Goal: Task Accomplishment & Management: Use online tool/utility

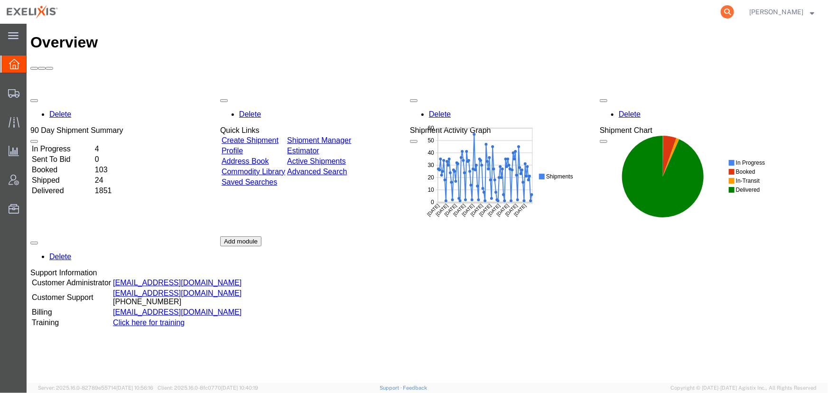
click at [729, 13] on icon at bounding box center [727, 11] width 13 height 13
click at [595, 13] on input "search" at bounding box center [576, 11] width 289 height 23
paste input "251272905CL"
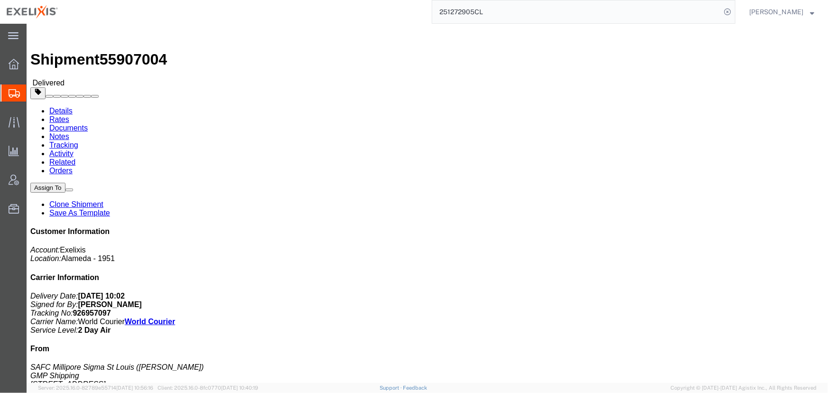
click link "Rates"
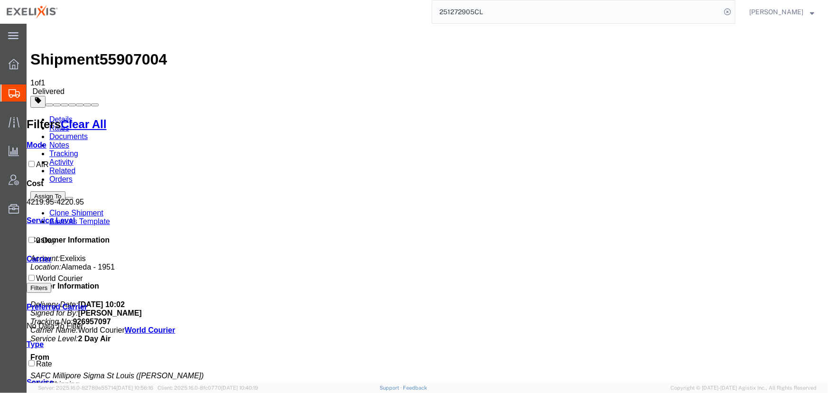
click at [49, 115] on link "Details" at bounding box center [60, 119] width 23 height 8
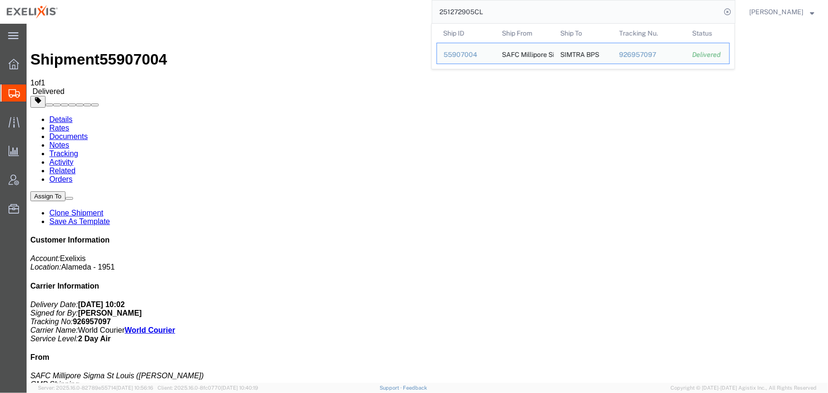
drag, startPoint x: 487, startPoint y: 13, endPoint x: 374, endPoint y: 19, distance: 113.2
click at [374, 19] on div "251272905CL Ship ID Ship From Ship To Tracking Nu. Status Ship ID 55907004 Ship…" at bounding box center [400, 12] width 671 height 24
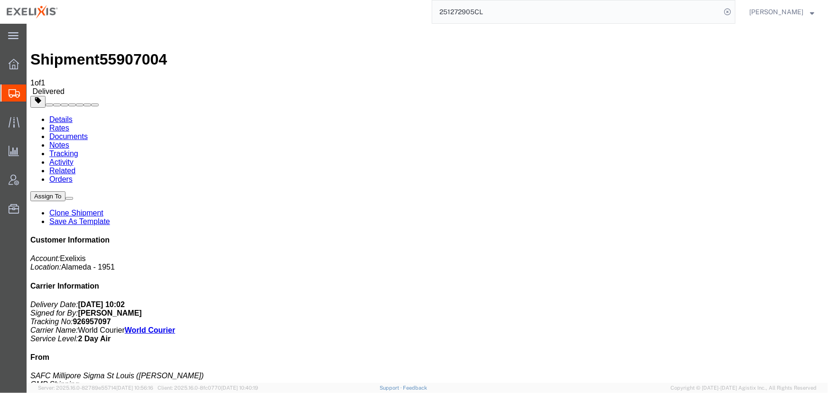
paste input "306729"
type input "251306729CL"
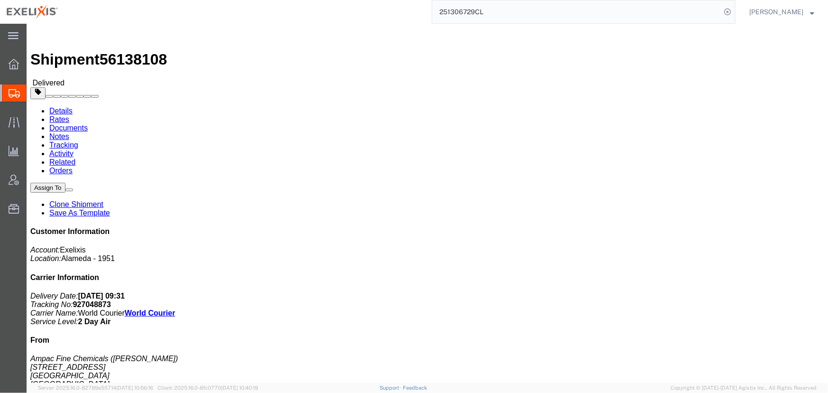
click link "Rates"
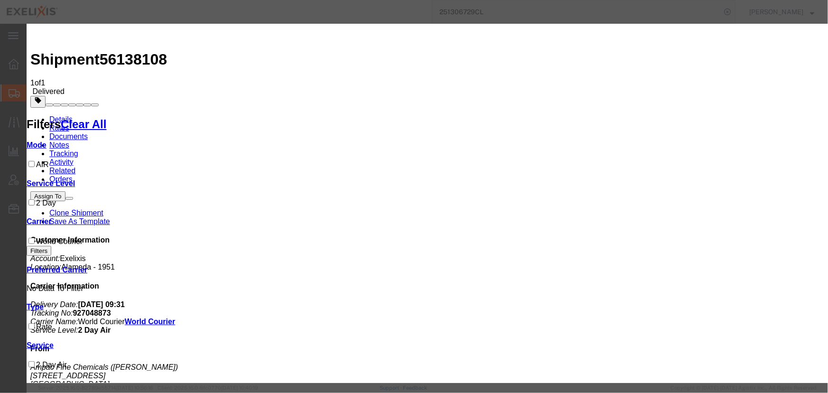
type input "1915.88"
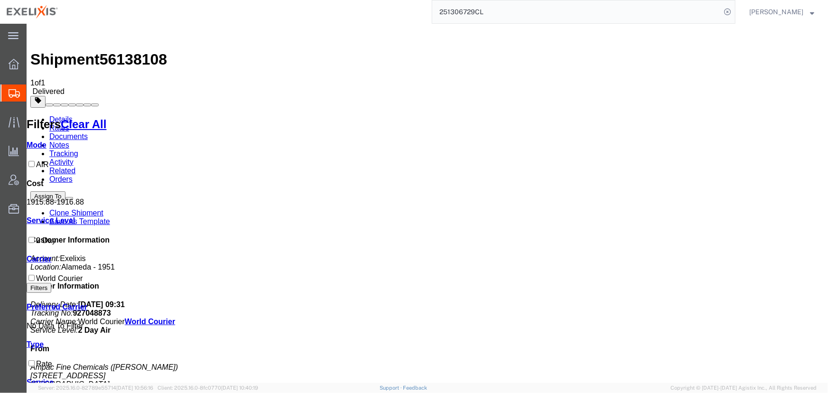
click at [501, 8] on input "251306729CL" at bounding box center [576, 11] width 289 height 23
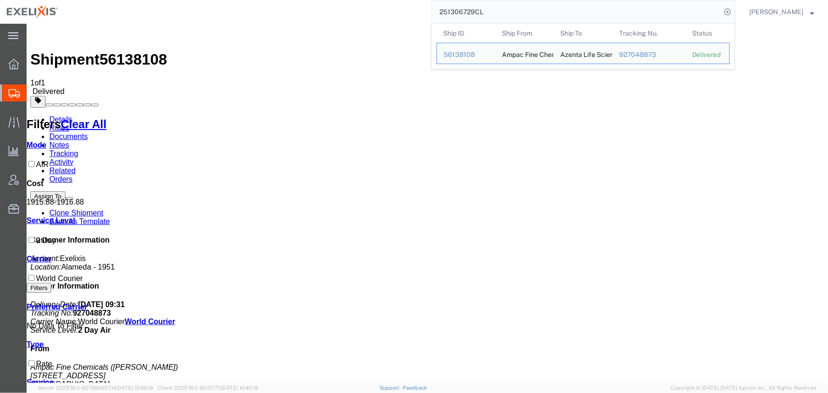
drag, startPoint x: 498, startPoint y: 11, endPoint x: 378, endPoint y: 15, distance: 119.7
click at [378, 15] on div "251306729CL Ship ID Ship From Ship To Tracking Nu. Status Ship ID 56138108 Ship…" at bounding box center [400, 12] width 671 height 24
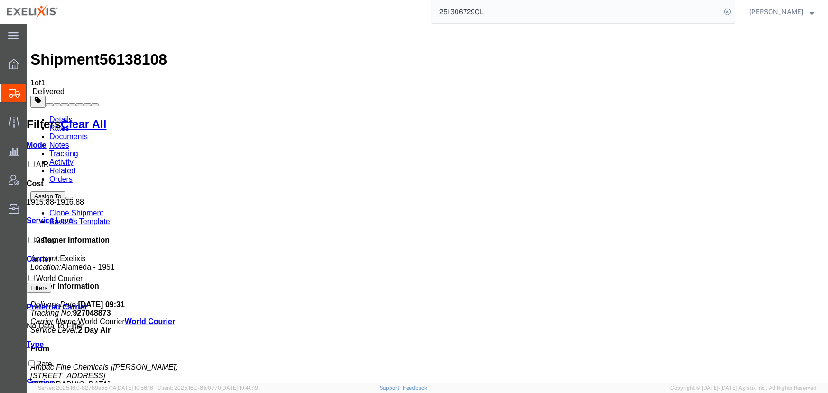
paste input "S02342800"
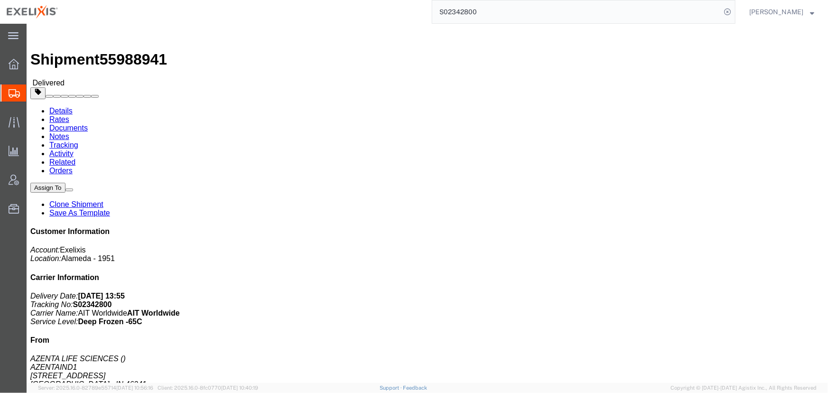
click link "Rates"
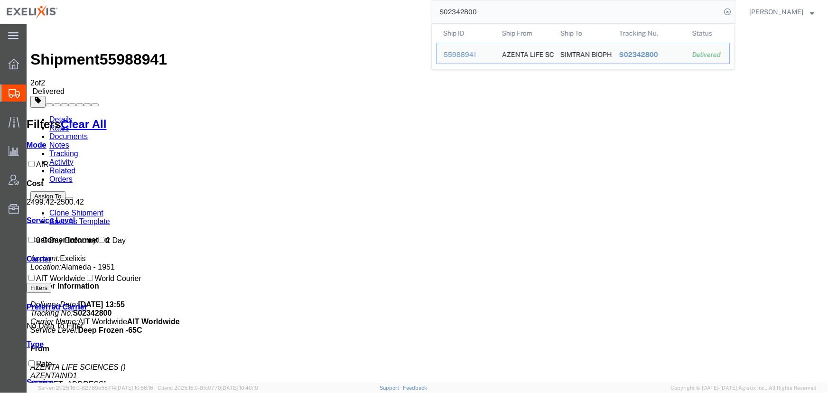
drag, startPoint x: 479, startPoint y: 14, endPoint x: 309, endPoint y: 8, distance: 170.5
click at [310, 8] on div "S02342800 Ship ID Ship From Ship To Tracking Nu. Status Ship ID 55988941 Ship F…" at bounding box center [400, 12] width 671 height 24
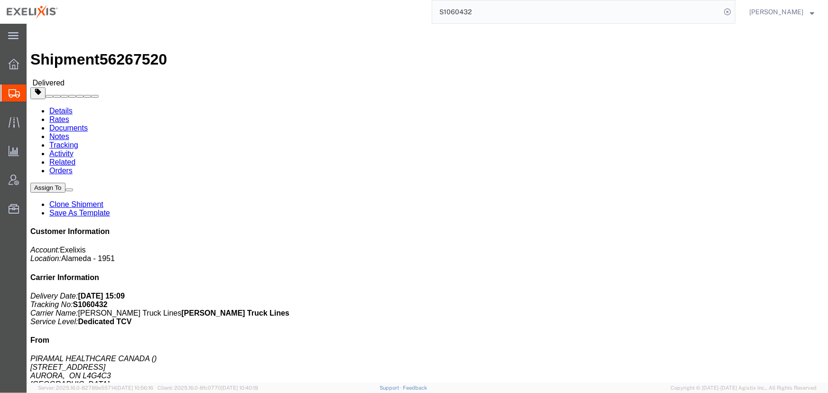
click link "Rates"
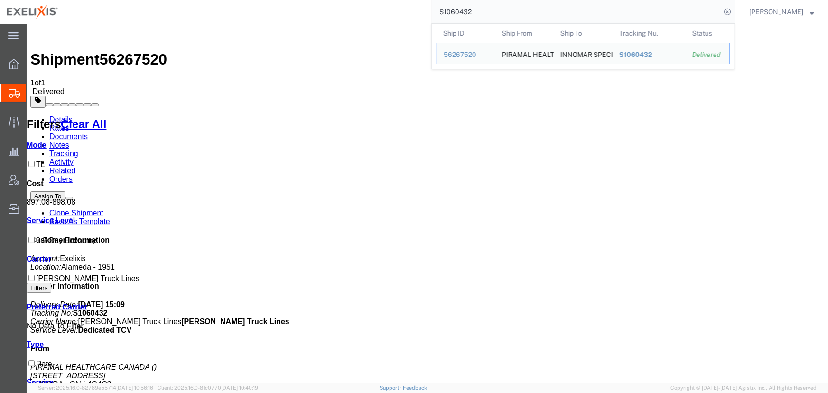
drag, startPoint x: 480, startPoint y: 10, endPoint x: 403, endPoint y: 11, distance: 76.9
click at [405, 12] on div "S1060432 Ship ID Ship From Ship To Tracking Nu. Status Ship ID 56267520 Ship Fr…" at bounding box center [400, 12] width 671 height 24
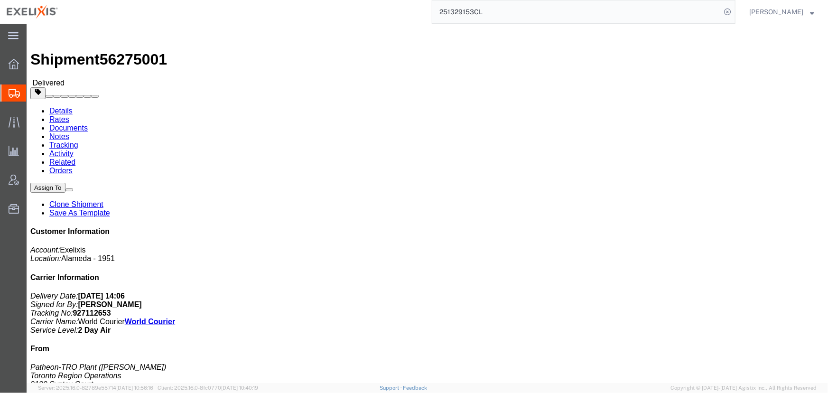
click link "Rates"
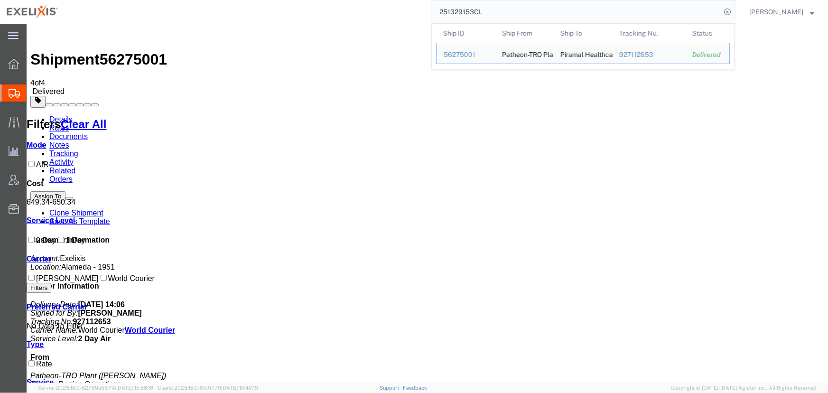
drag, startPoint x: 499, startPoint y: 16, endPoint x: 357, endPoint y: 23, distance: 142.1
click at [357, 23] on div "251329153CL Ship ID Ship From Ship To Tracking Nu. Status Ship ID 56275001 Ship…" at bounding box center [400, 12] width 671 height 24
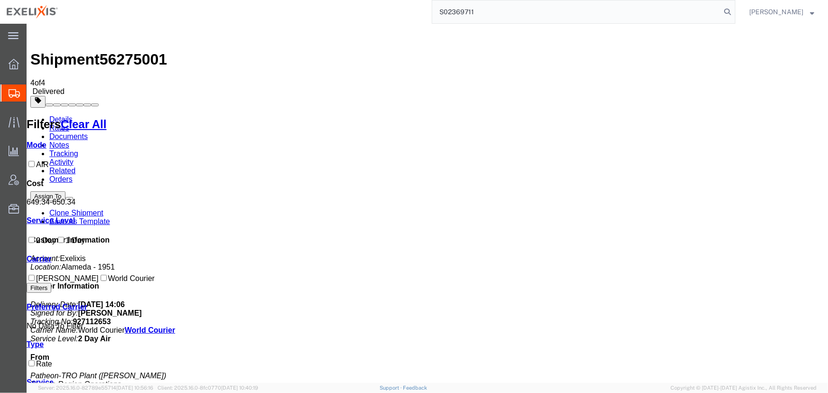
type input "S02369711"
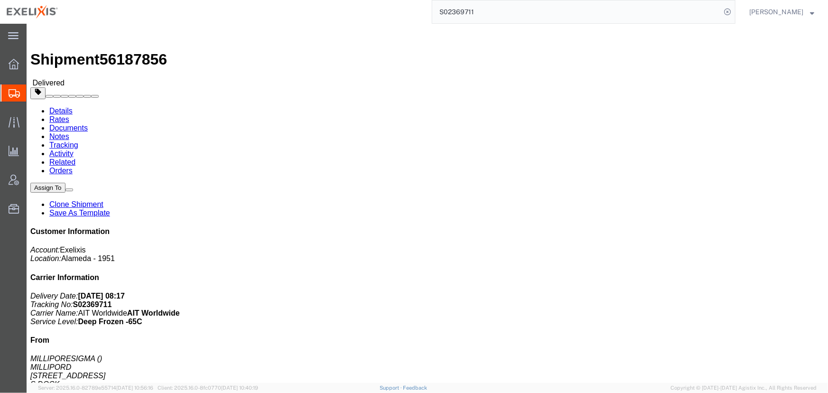
click link "Rates"
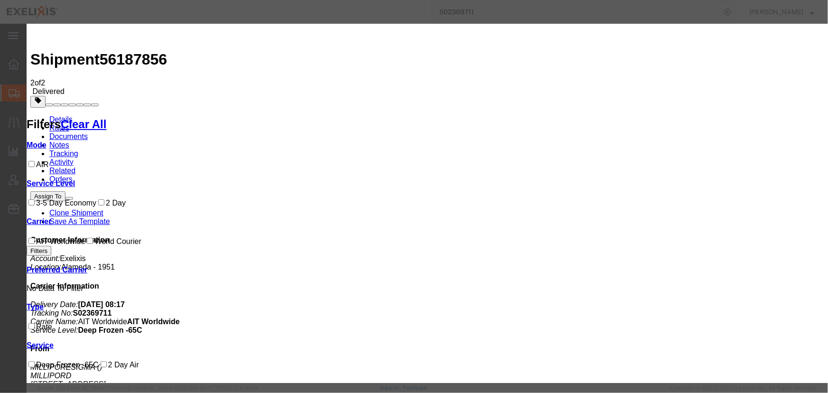
type input "1303.51"
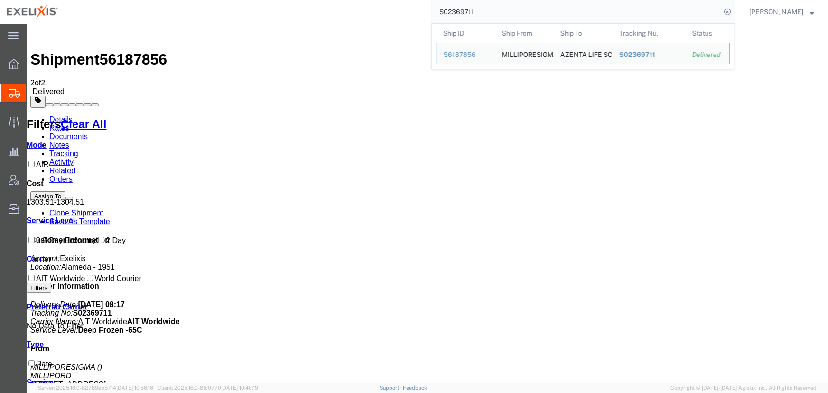
drag, startPoint x: 504, startPoint y: 15, endPoint x: 301, endPoint y: 22, distance: 203.8
click at [301, 22] on div "S02369711 Ship ID Ship From Ship To Tracking Nu. Status Ship ID 56187856 Ship F…" at bounding box center [400, 12] width 671 height 24
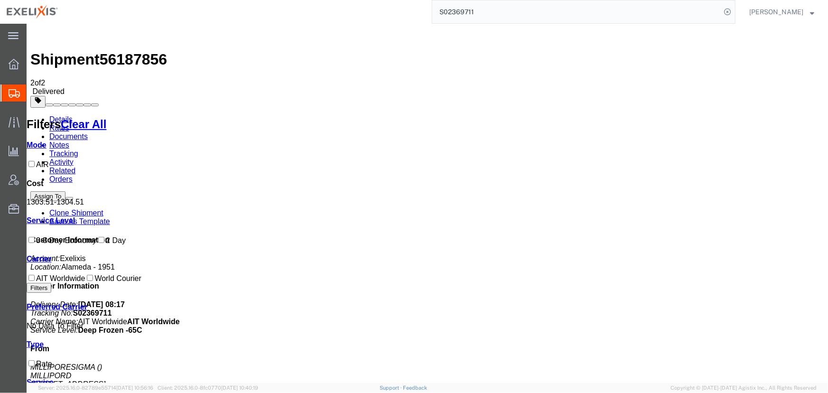
paste input "1039"
type input "S02361039"
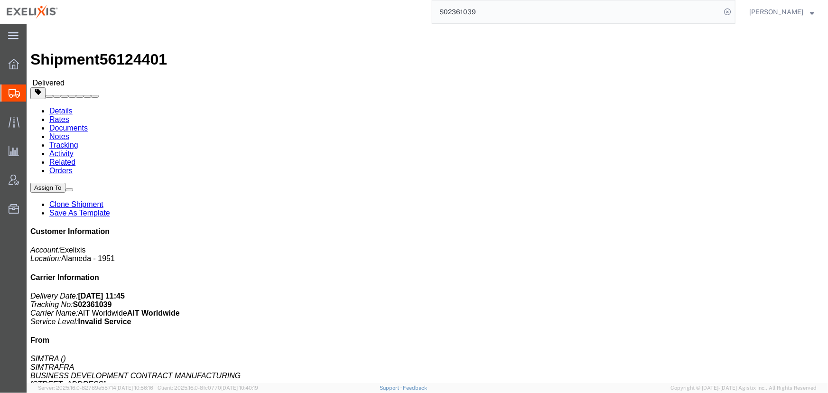
click link "Rates"
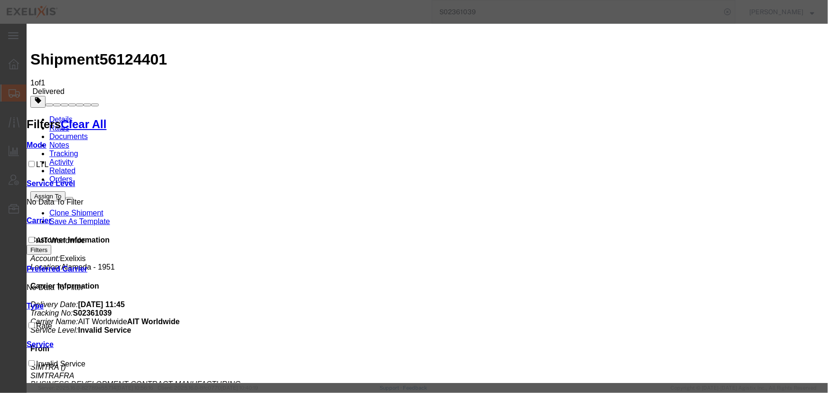
type input "3926.59"
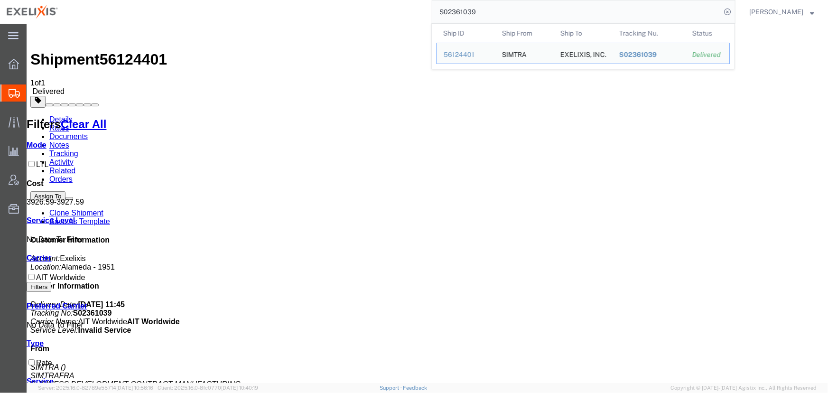
drag, startPoint x: 508, startPoint y: 13, endPoint x: 357, endPoint y: 15, distance: 151.0
click at [357, 15] on div "S02361039 Ship ID Ship From Ship To Tracking Nu. Status Ship ID 56124401 Ship F…" at bounding box center [400, 12] width 671 height 24
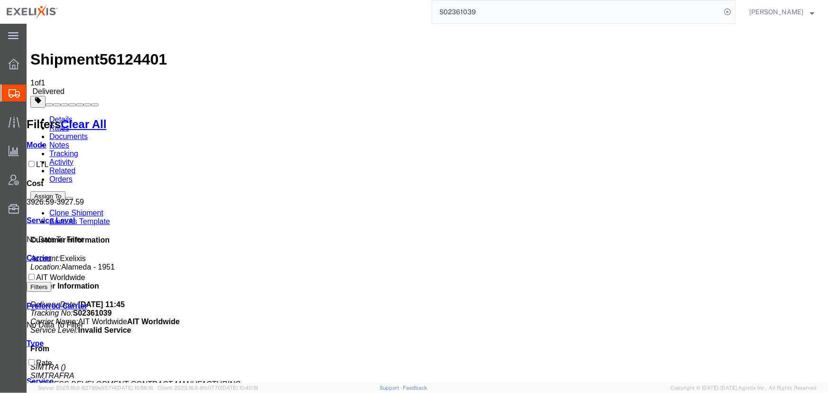
paste input "1063563"
type input "S1063563"
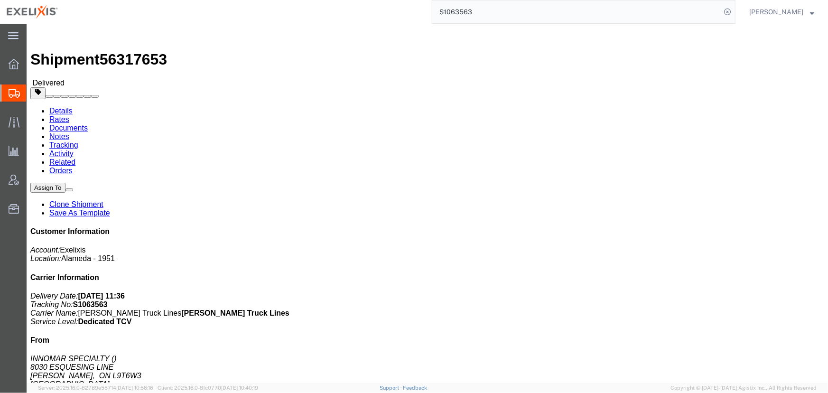
click link "Rates"
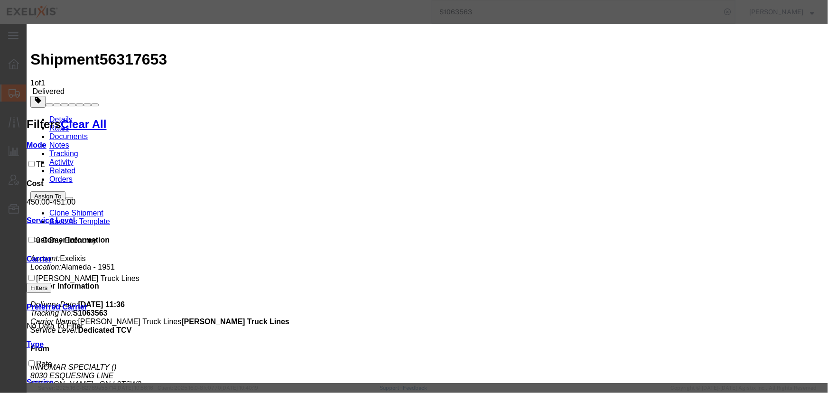
type input "727.58"
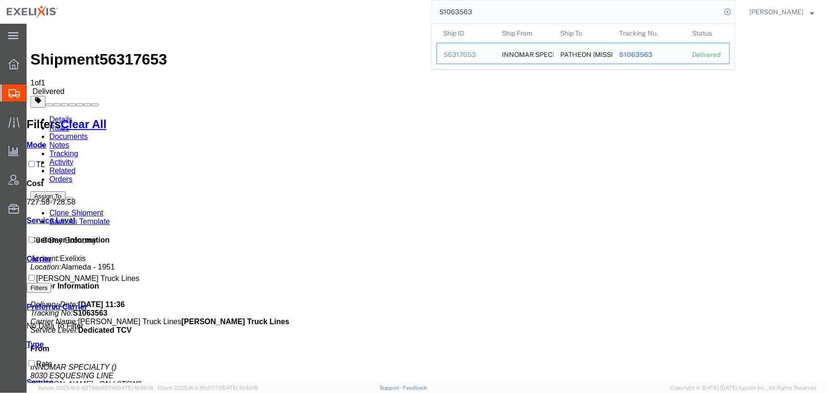
drag, startPoint x: 483, startPoint y: 9, endPoint x: 286, endPoint y: 19, distance: 196.7
click at [286, 19] on div "S1063563 Ship ID Ship From Ship To Tracking Nu. Status Ship ID 56317653 Ship Fr…" at bounding box center [400, 12] width 671 height 24
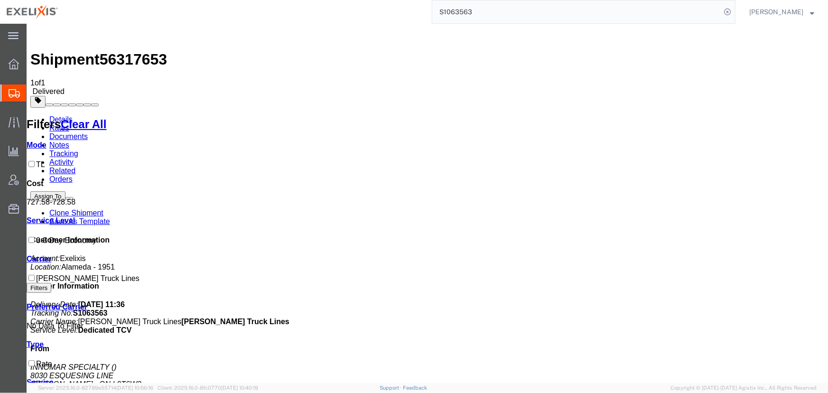
paste input "02347651"
type input "S02347651"
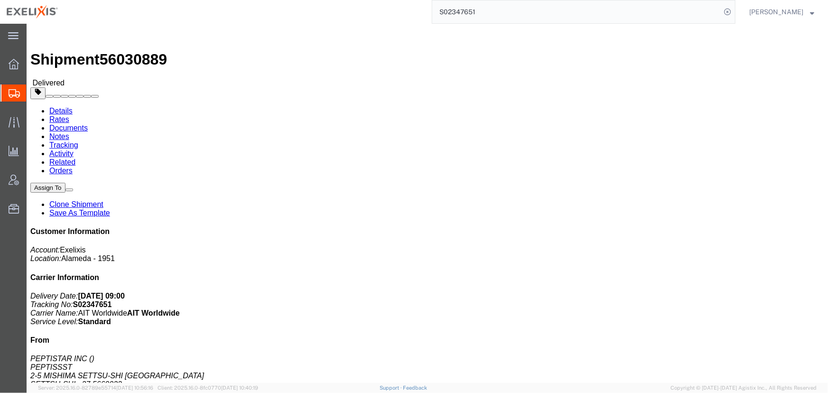
click link "Rates"
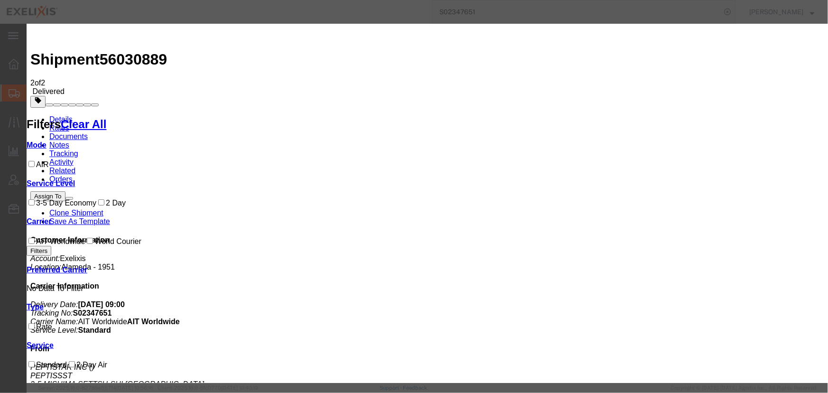
type input "2711.04"
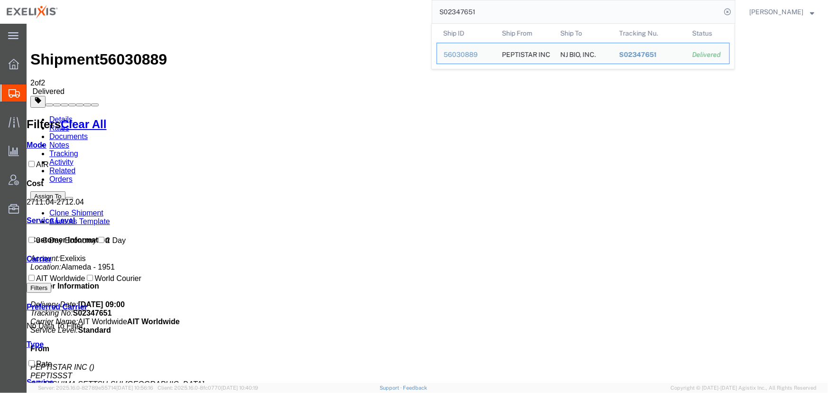
drag, startPoint x: 472, startPoint y: 12, endPoint x: 339, endPoint y: 14, distance: 133.4
click at [338, 15] on div "S02347651 Ship ID Ship From Ship To Tracking Nu. Status Ship ID 56030889 Ship F…" at bounding box center [400, 12] width 671 height 24
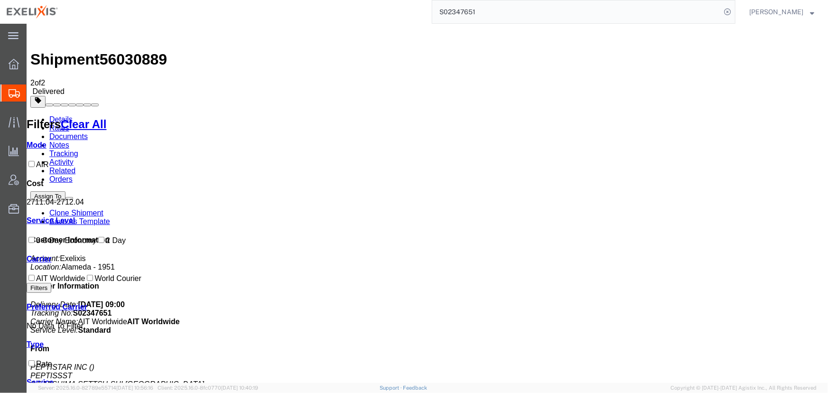
drag, startPoint x: 522, startPoint y: 16, endPoint x: 329, endPoint y: 13, distance: 193.7
click at [329, 13] on div "S02347651" at bounding box center [400, 12] width 671 height 24
paste input "61200"
type input "S02361200"
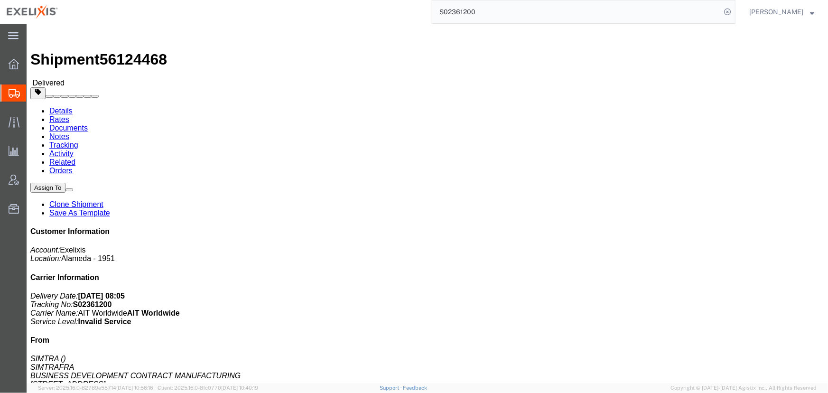
click link "Rates"
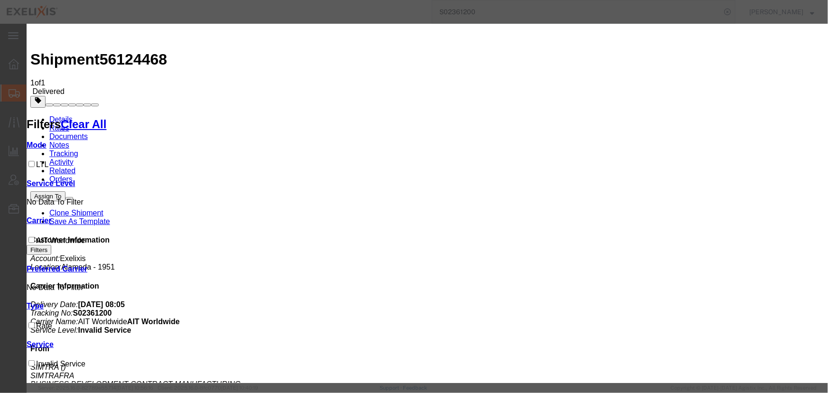
type input "6379.72"
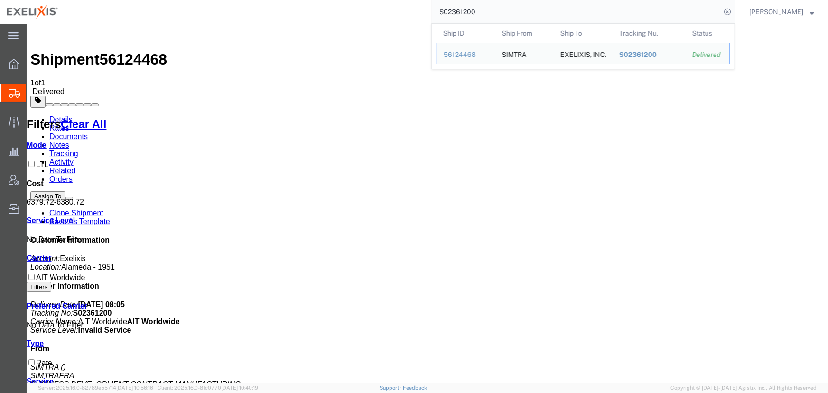
drag, startPoint x: 481, startPoint y: 11, endPoint x: 290, endPoint y: 20, distance: 191.5
click at [290, 19] on div "S02361200 Ship ID Ship From Ship To Tracking Nu. Status Ship ID 56124468 Ship F…" at bounding box center [400, 12] width 671 height 24
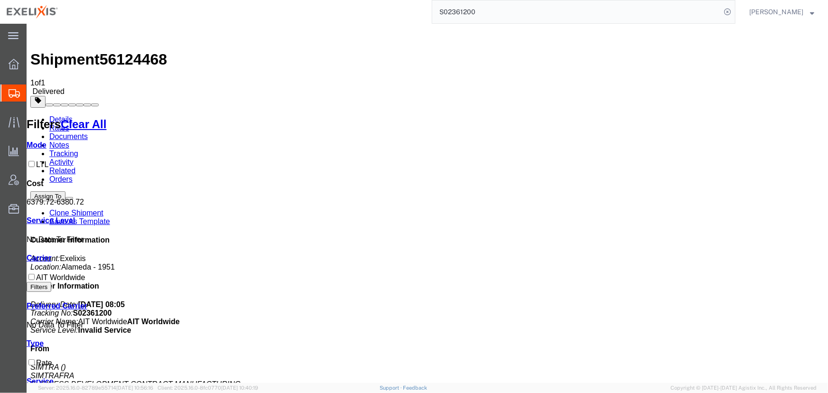
paste input "28"
type input "S02361228"
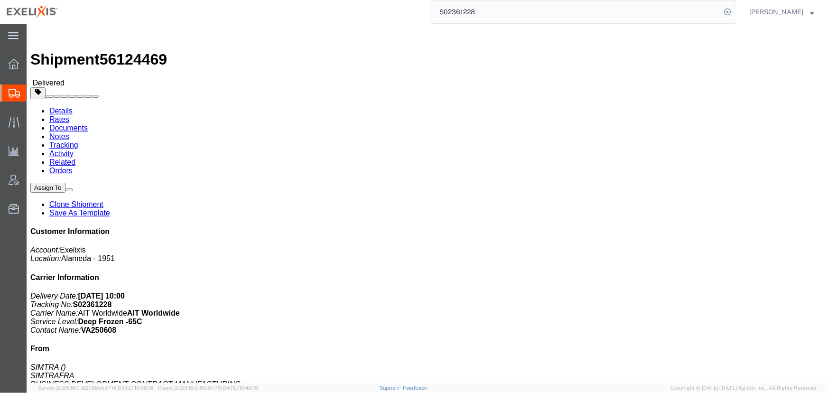
click link "Rates"
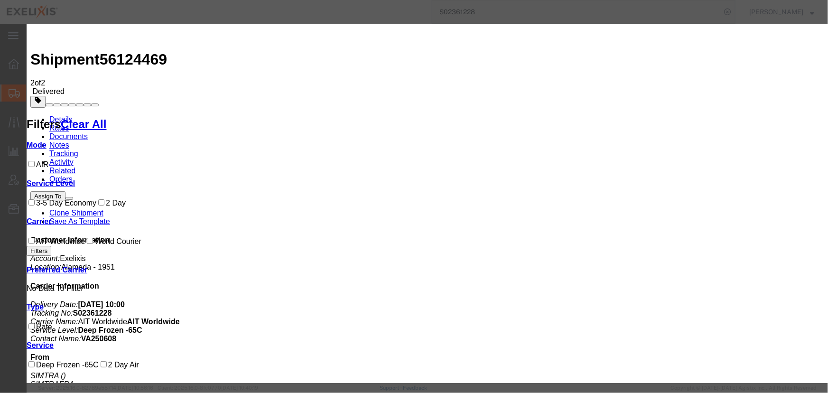
type input "3846.17"
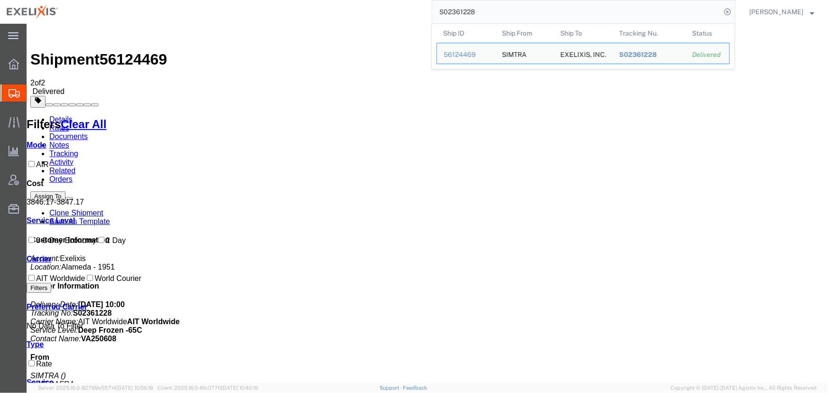
drag, startPoint x: 496, startPoint y: 9, endPoint x: 329, endPoint y: 11, distance: 166.6
click at [329, 11] on div "S02361228 Ship ID Ship From Ship To Tracking Nu. Status Ship ID 56124469 Ship F…" at bounding box center [400, 12] width 671 height 24
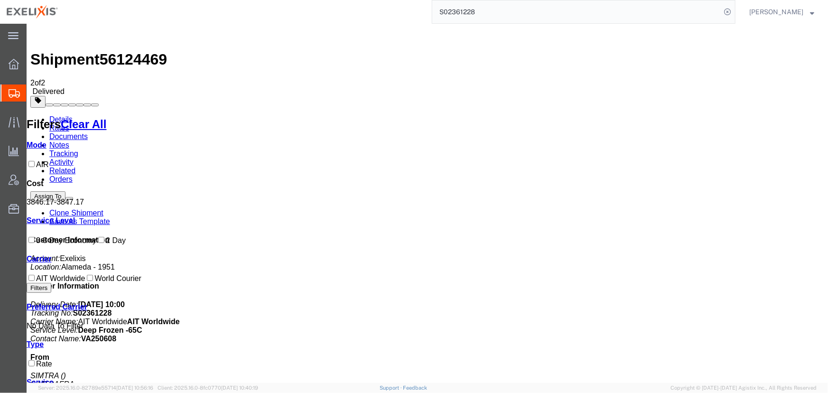
paste input "00"
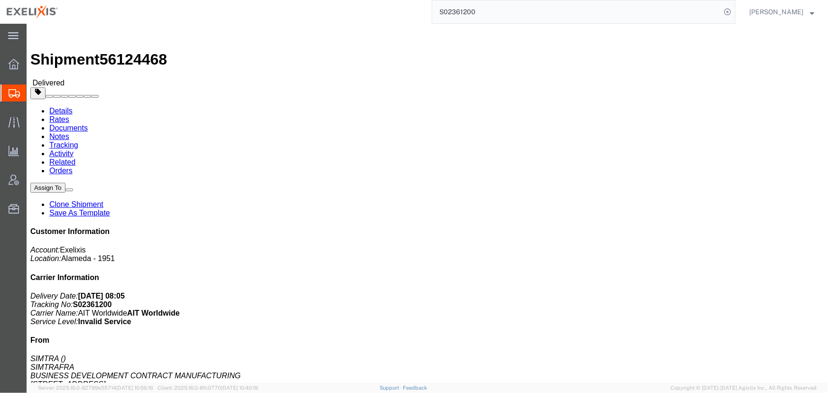
click at [487, 7] on input "S02361200" at bounding box center [576, 11] width 289 height 23
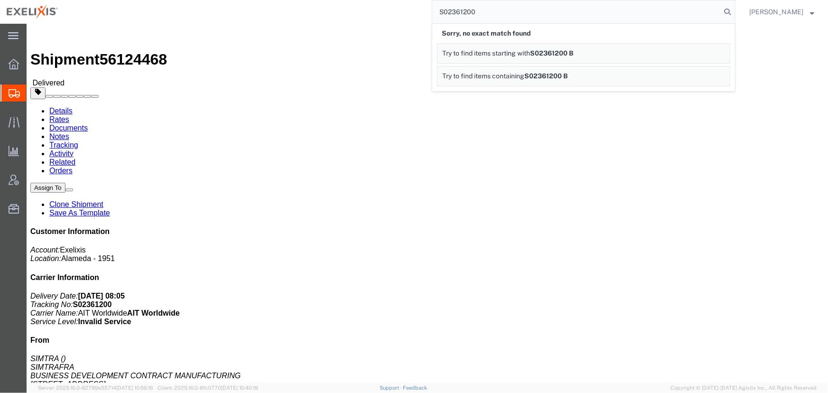
type input "S02361200"
click div "Leg 1 - Less than Truckload Departure Port: FRA Arrival Port: [GEOGRAPHIC_DATA]"
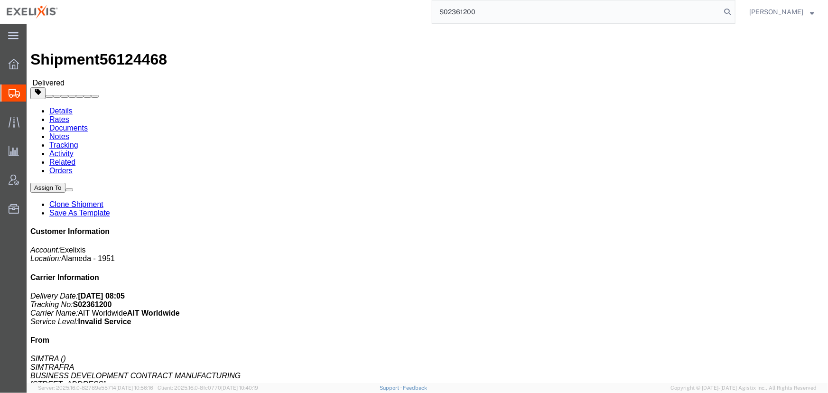
click link "Rates"
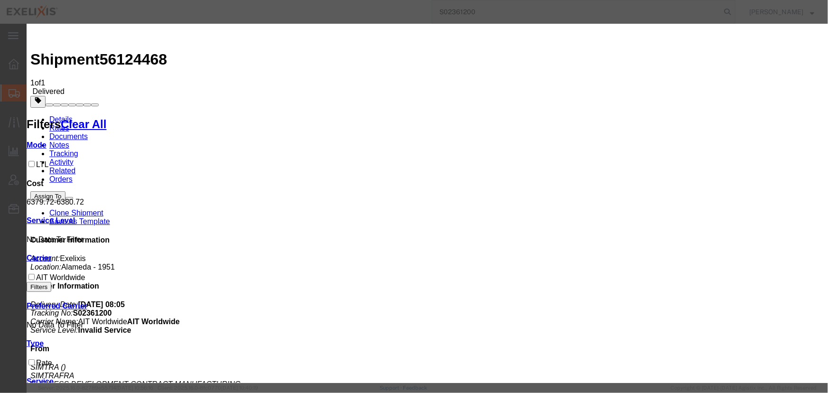
type input "4648.17"
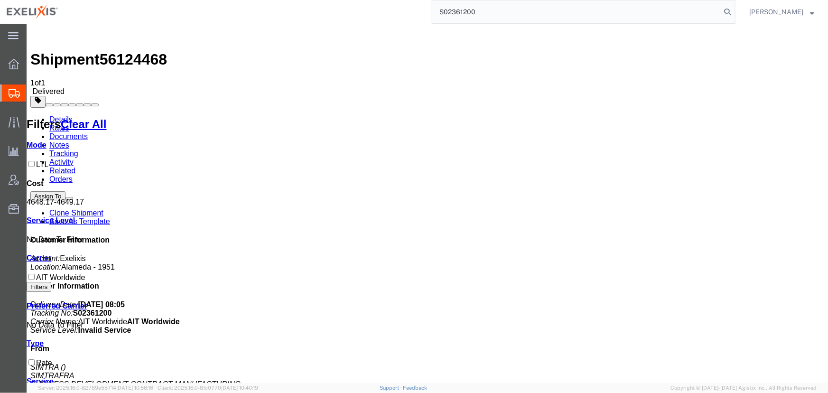
drag, startPoint x: 480, startPoint y: 11, endPoint x: 383, endPoint y: 10, distance: 97.3
click at [384, 10] on div "S02361200" at bounding box center [400, 12] width 671 height 24
paste input "53"
type input "S02361253"
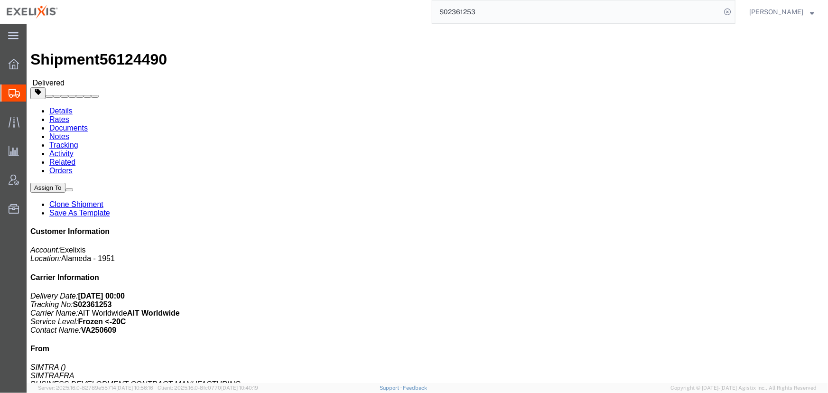
click link "Rates"
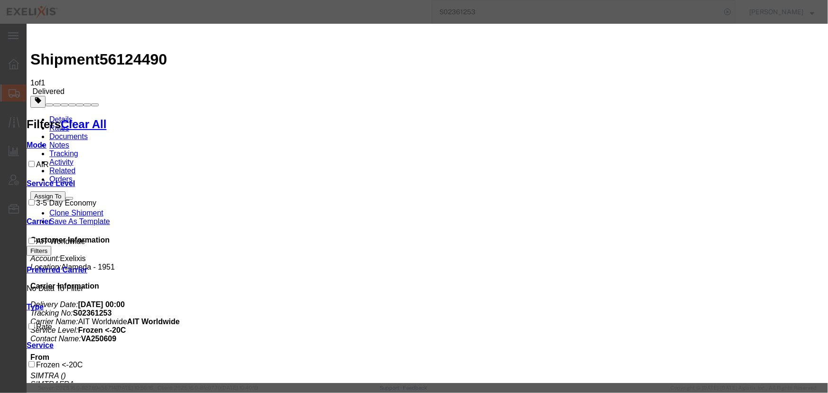
type input "3846.17"
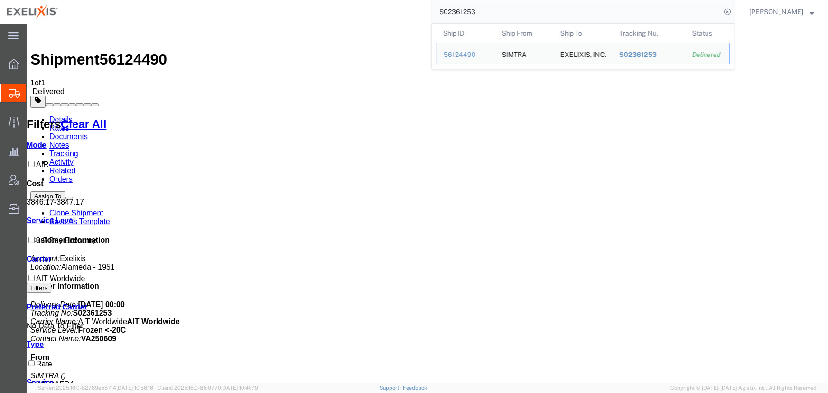
drag, startPoint x: 506, startPoint y: 11, endPoint x: 288, endPoint y: 21, distance: 217.7
click at [288, 21] on div "S02361253 Ship ID Ship From Ship To Tracking Nu. Status Ship ID 56124490 Ship F…" at bounding box center [400, 12] width 671 height 24
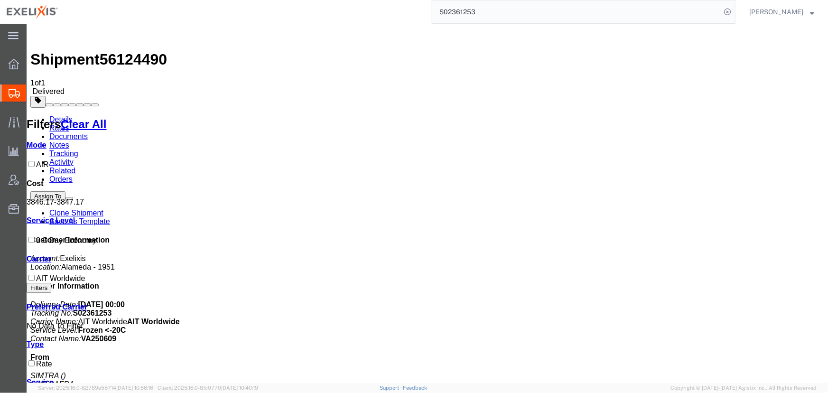
paste input "1061042"
drag, startPoint x: 488, startPoint y: 15, endPoint x: 351, endPoint y: 16, distance: 136.7
click at [351, 16] on div "S1061042" at bounding box center [400, 12] width 671 height 24
paste input "251331212CL"
type input "251331212CL"
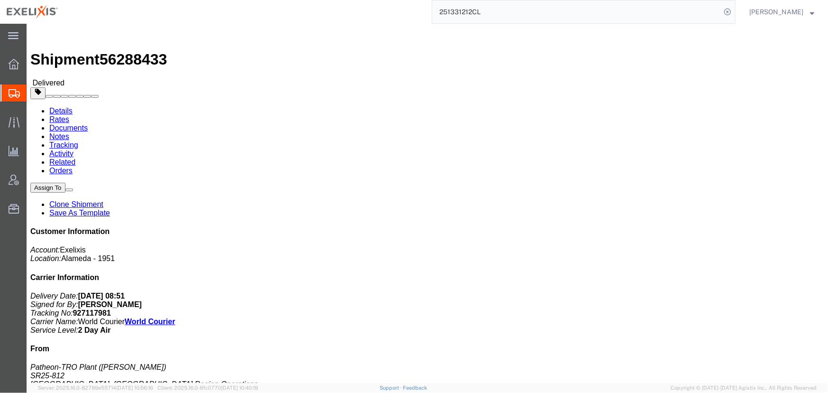
click link "Rates"
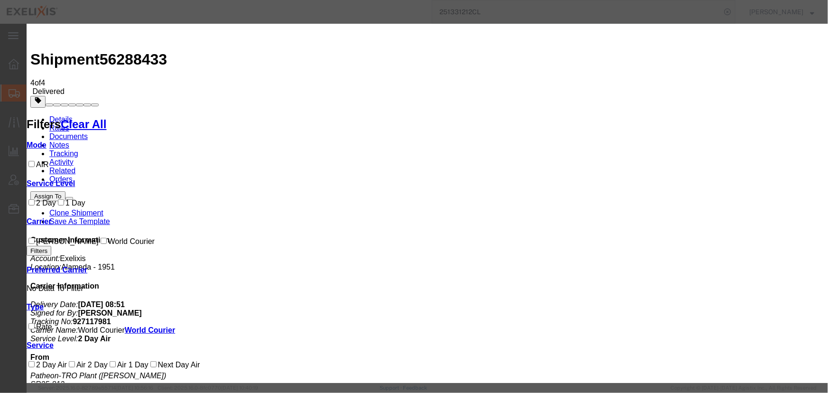
type input "3948.28"
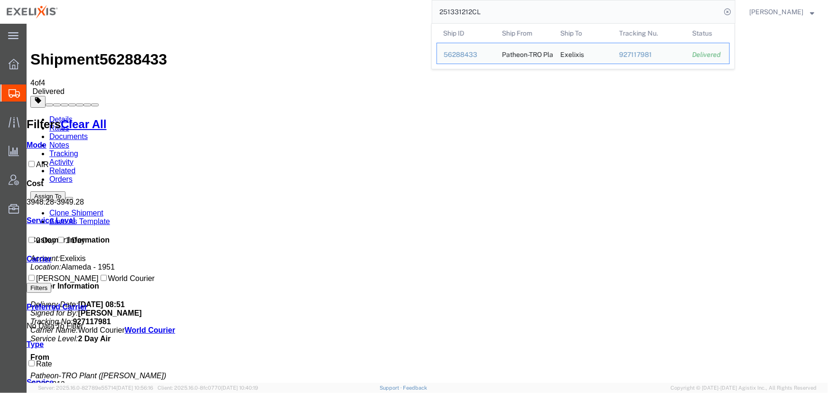
drag, startPoint x: 489, startPoint y: 9, endPoint x: 322, endPoint y: 7, distance: 167.1
click at [322, 7] on div "251331212CL Ship ID Ship From Ship To Tracking Nu. Status Ship ID 56288433 Ship…" at bounding box center [400, 12] width 671 height 24
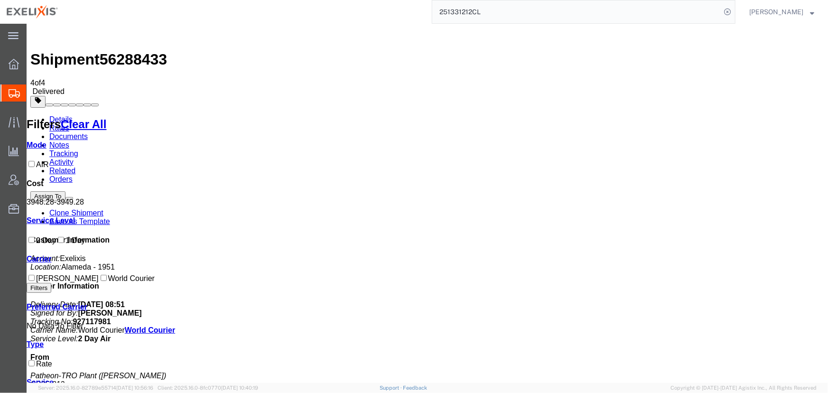
paste input "S1052612"
type input "S1052612"
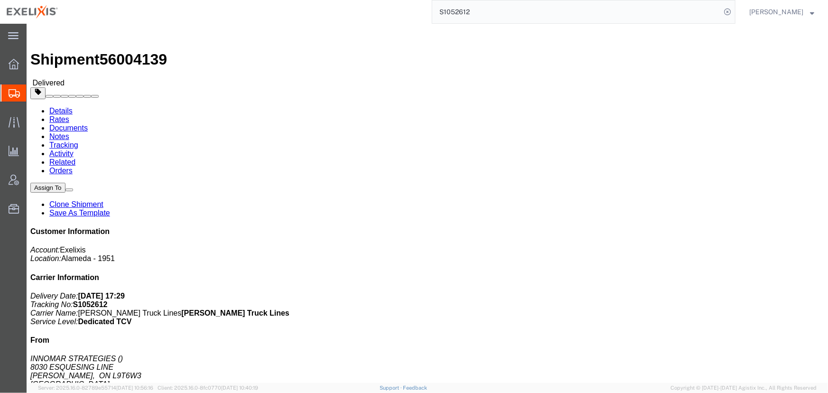
click link "Rates"
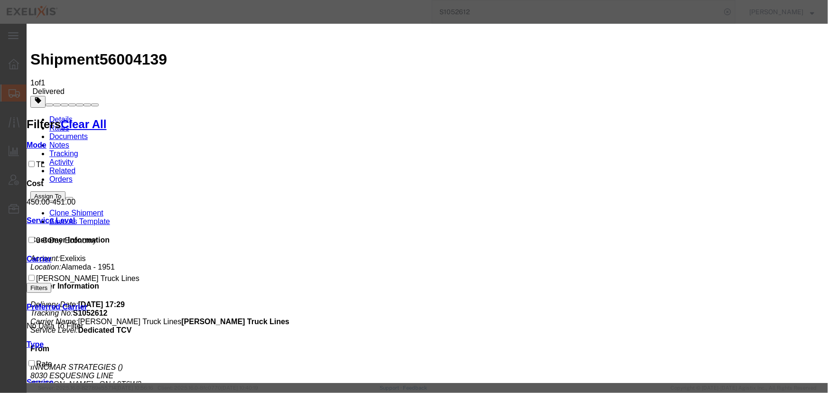
type input "703.57"
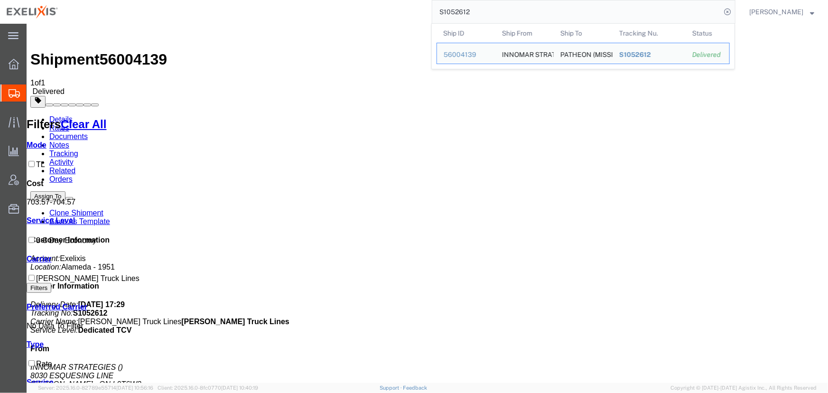
drag, startPoint x: 477, startPoint y: 13, endPoint x: 377, endPoint y: 13, distance: 100.2
click at [394, 13] on div "S1052612 Ship ID Ship From Ship To Tracking Nu. Status Ship ID 56004139 Ship Fr…" at bounding box center [400, 12] width 671 height 24
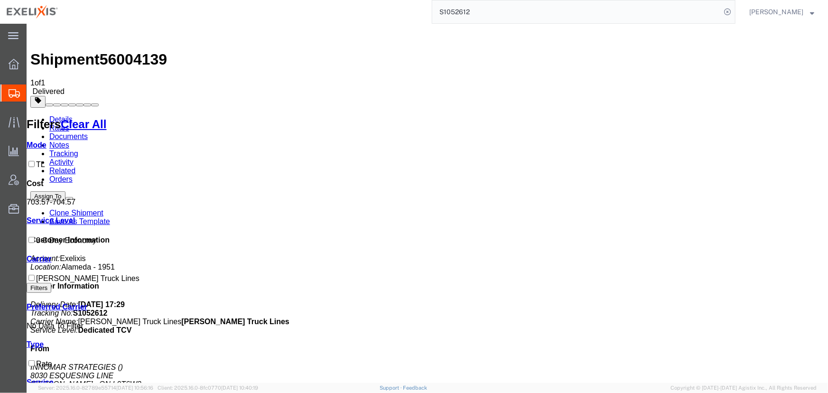
paste input "M5488251"
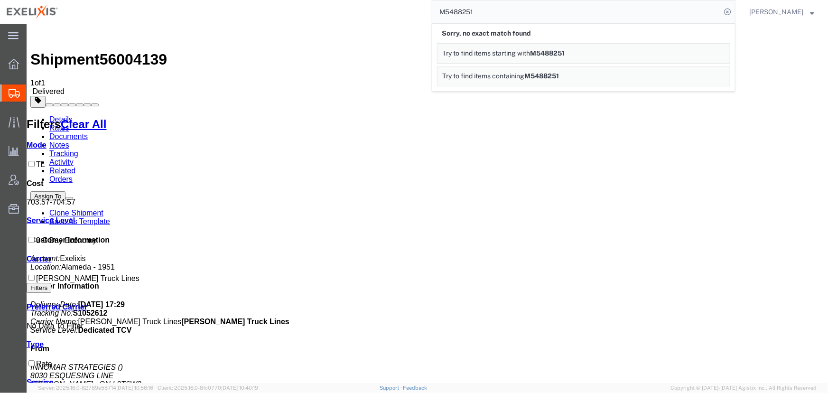
drag, startPoint x: 494, startPoint y: 14, endPoint x: 278, endPoint y: 12, distance: 216.0
click at [287, 11] on div "M5488251 Sorry, no exact match found Try to find items starting with M5488251 T…" at bounding box center [400, 12] width 671 height 24
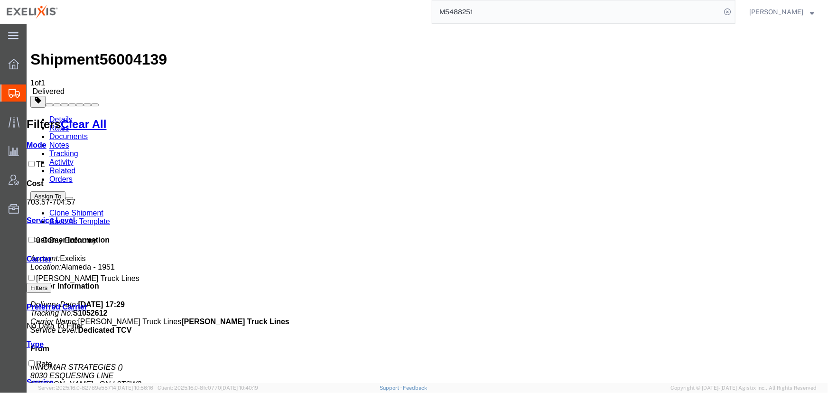
paste input "S023184"
type input "S02318451"
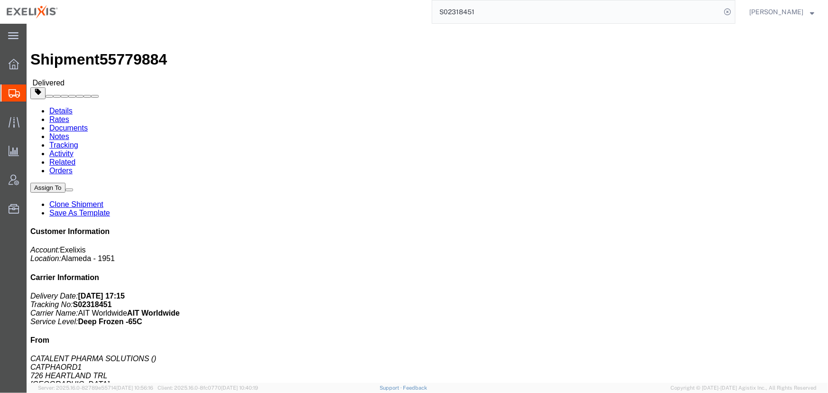
click link "Rates"
